Goal: Task Accomplishment & Management: Use online tool/utility

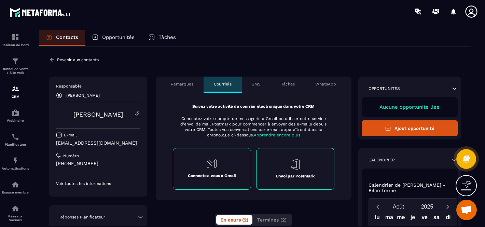
scroll to position [1062, 0]
click at [19, 142] on div "Planificateur" at bounding box center [15, 139] width 27 height 14
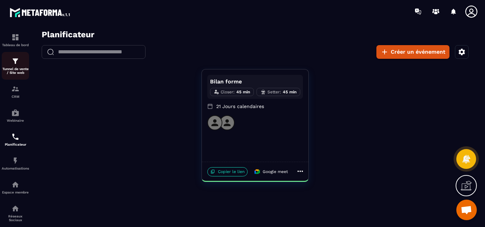
click at [14, 73] on p "Tunnel de vente / Site web" at bounding box center [15, 71] width 27 height 8
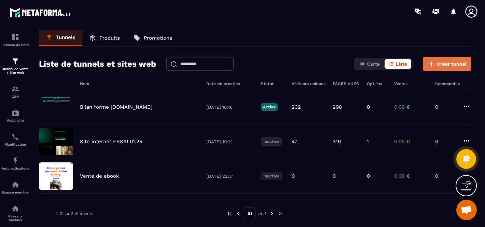
click at [437, 65] on button "Créer tunnel" at bounding box center [447, 64] width 48 height 14
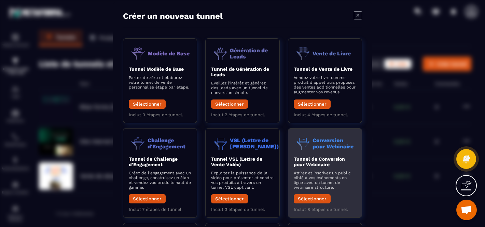
scroll to position [107, 0]
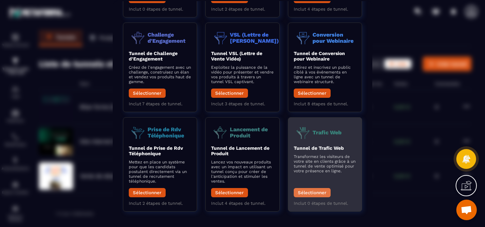
click at [321, 195] on button "Sélectionner" at bounding box center [312, 192] width 37 height 9
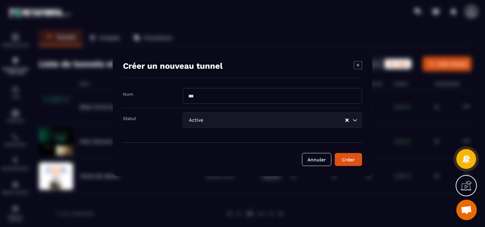
click at [210, 100] on input "Modal window" at bounding box center [272, 96] width 179 height 16
type input "**********"
click at [340, 162] on div "Créer" at bounding box center [348, 159] width 18 height 7
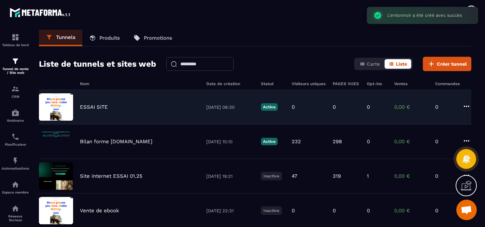
click at [99, 104] on p "ESSAI SITE" at bounding box center [94, 107] width 28 height 6
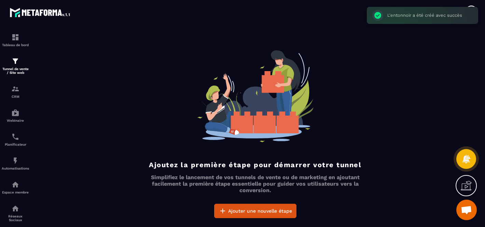
scroll to position [20, 0]
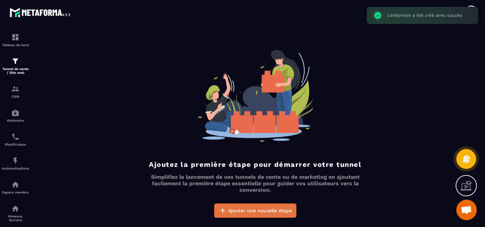
click at [253, 207] on span "Ajouter une nouvelle étape" at bounding box center [260, 210] width 64 height 7
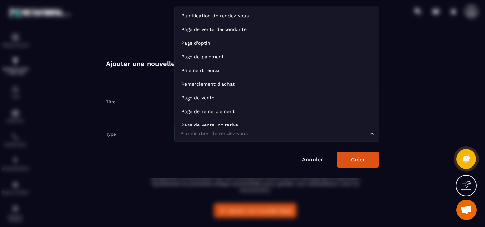
click at [215, 128] on div "Planification de rendez-vous Loading..." at bounding box center [276, 134] width 205 height 16
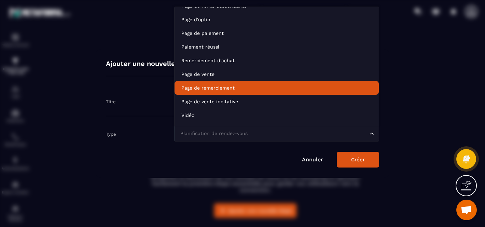
scroll to position [48, 0]
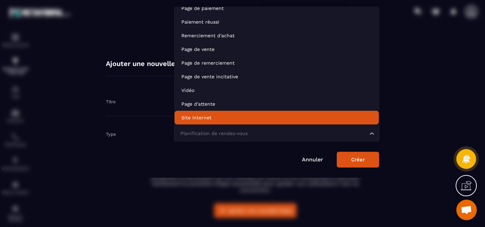
click at [209, 121] on p "Site Internet" at bounding box center [276, 117] width 190 height 7
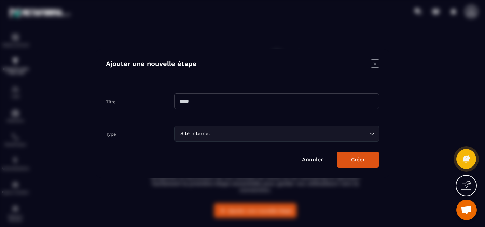
click at [207, 108] on input "Modal window" at bounding box center [276, 101] width 205 height 16
type input "****"
click at [363, 161] on button "Créer" at bounding box center [358, 160] width 42 height 16
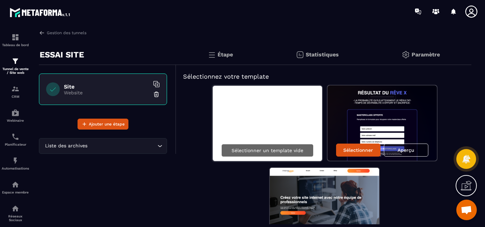
click at [275, 148] on p "Sélectionner un template vide" at bounding box center [267, 149] width 72 height 5
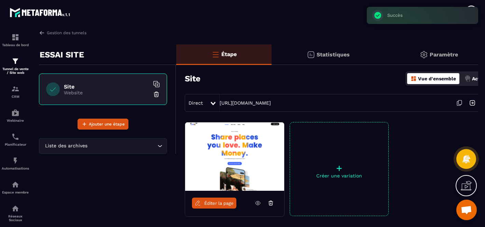
click at [216, 202] on span "Éditer la page" at bounding box center [218, 202] width 29 height 5
